Goal: Browse casually

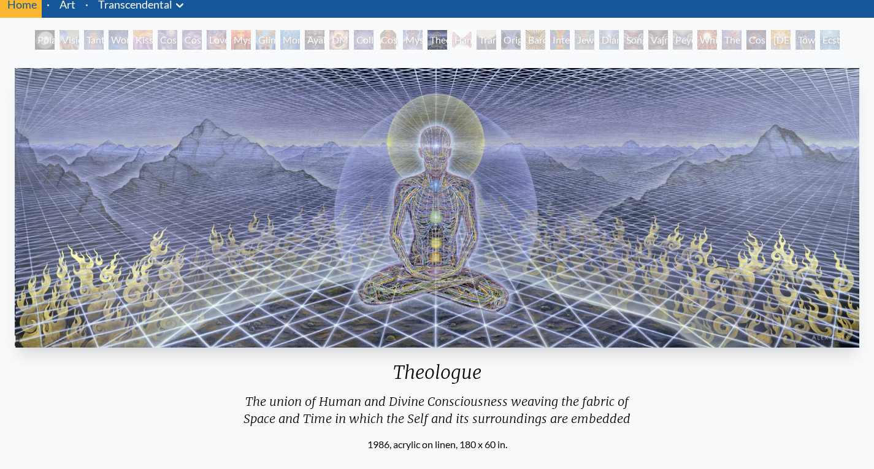
scroll to position [51, 0]
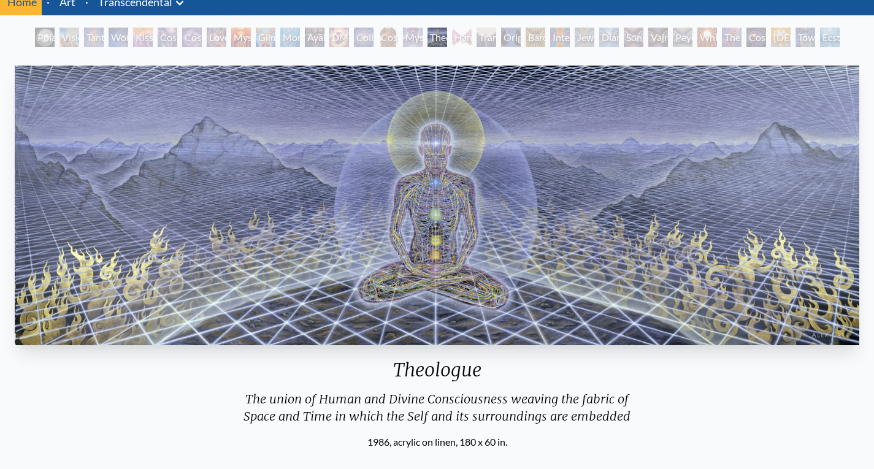
click at [456, 202] on img "17 / 33" at bounding box center [437, 206] width 845 height 280
click at [433, 222] on img "17 / 33" at bounding box center [437, 206] width 845 height 280
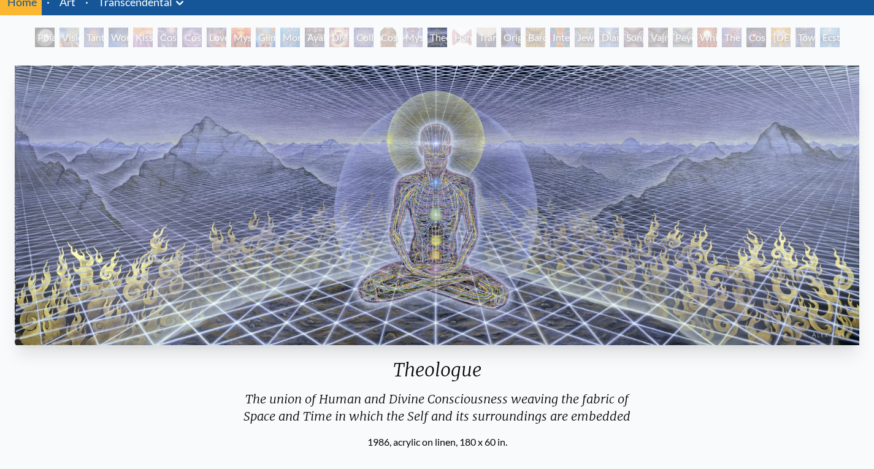
click at [457, 285] on img "17 / 33" at bounding box center [437, 206] width 845 height 280
click at [420, 161] on img "17 / 33" at bounding box center [437, 206] width 845 height 280
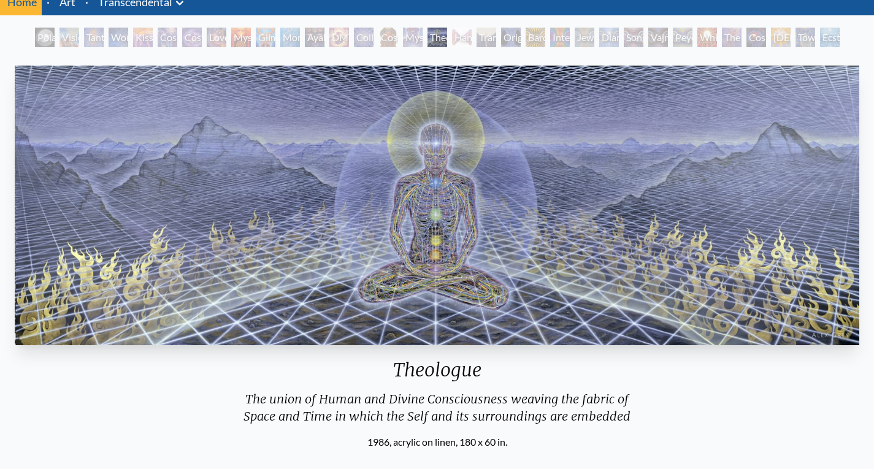
click at [420, 161] on img "17 / 33" at bounding box center [437, 206] width 845 height 280
